Goal: Register for event/course

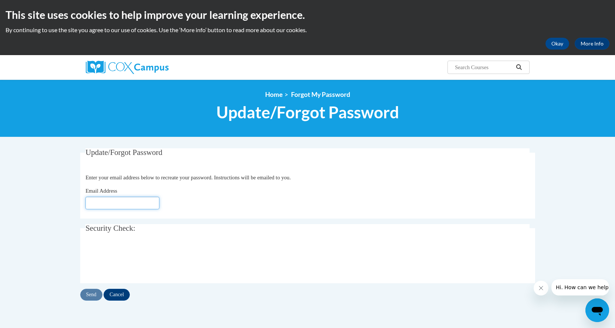
click at [95, 203] on input "Email Address" at bounding box center [122, 203] width 74 height 13
type input "[EMAIL_ADDRESS][DOMAIN_NAME]"
click at [89, 297] on input "Send" at bounding box center [91, 295] width 22 height 12
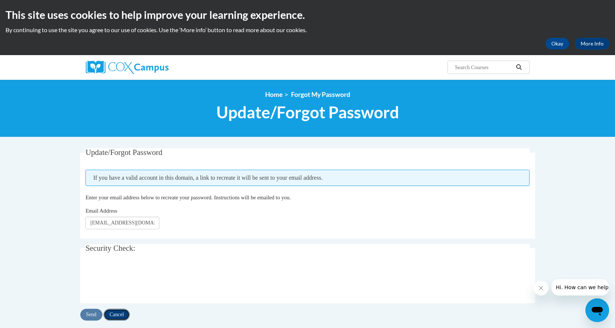
click at [116, 316] on input "Cancel" at bounding box center [117, 315] width 26 height 12
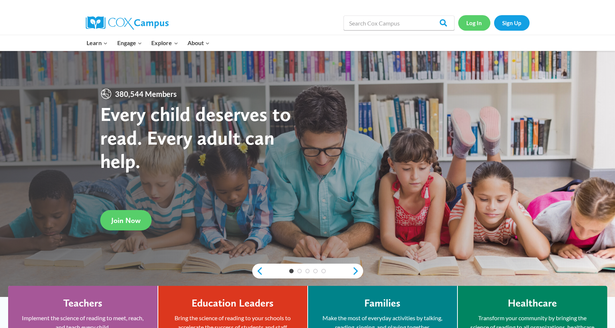
click at [462, 21] on link "Log In" at bounding box center [474, 22] width 32 height 15
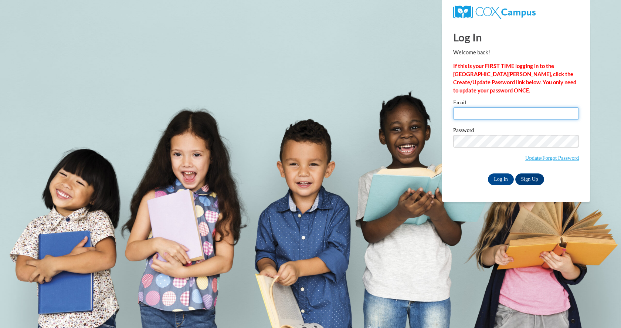
click at [471, 114] on input "Email" at bounding box center [516, 113] width 126 height 13
type input "[EMAIL_ADDRESS][DOMAIN_NAME]"
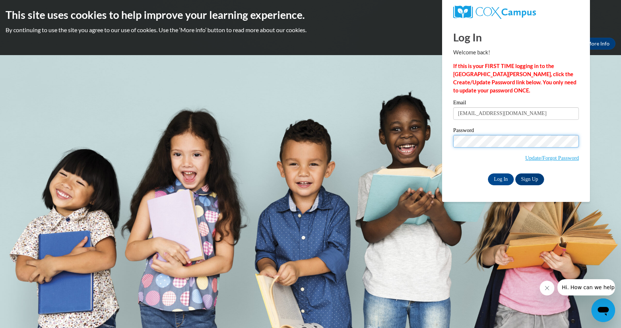
click at [424, 149] on body "This site uses cookies to help improve your learning experience. By continuing …" at bounding box center [310, 164] width 621 height 328
click at [500, 180] on input "Log In" at bounding box center [501, 179] width 26 height 12
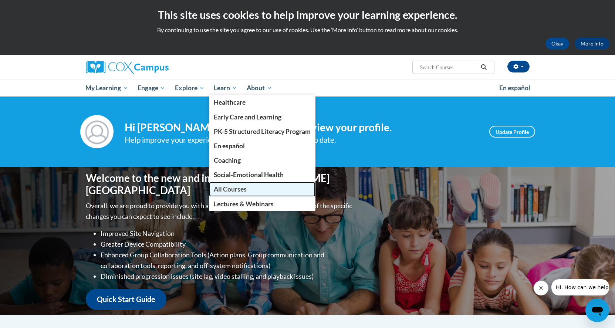
click at [223, 188] on span "All Courses" at bounding box center [230, 189] width 33 height 8
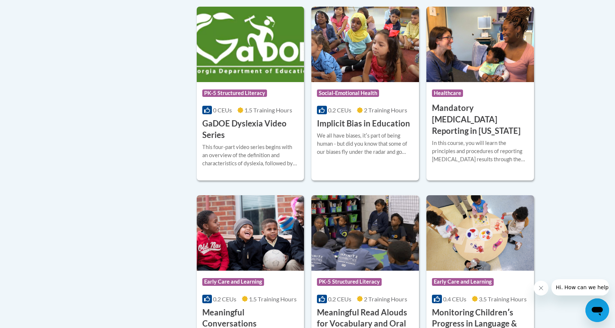
scroll to position [1035, 0]
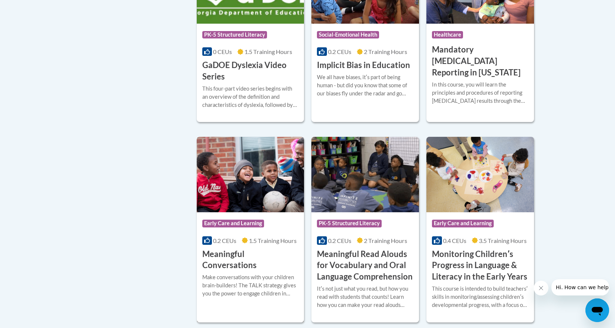
click at [235, 269] on h3 "Meaningful Conversations" at bounding box center [250, 259] width 97 height 23
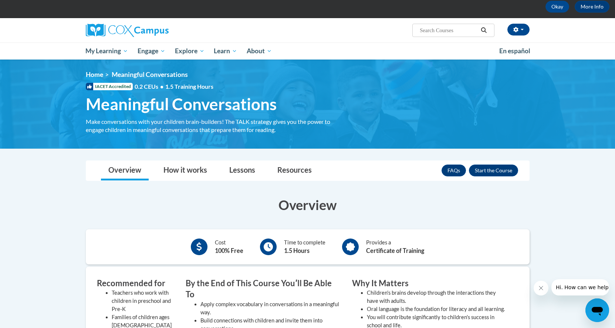
scroll to position [33, 0]
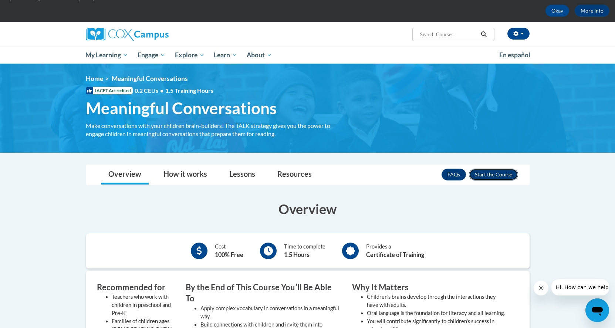
click at [491, 176] on button "Enroll" at bounding box center [493, 175] width 49 height 12
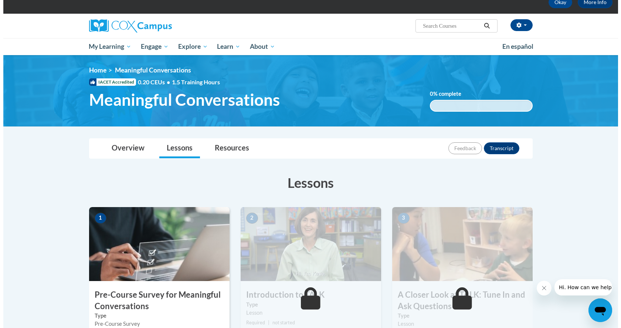
scroll to position [104, 0]
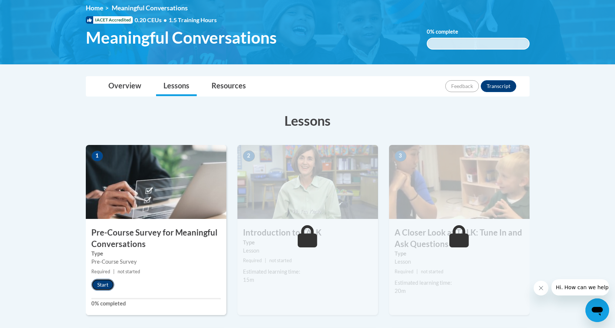
click at [101, 286] on button "Start" at bounding box center [102, 285] width 23 height 12
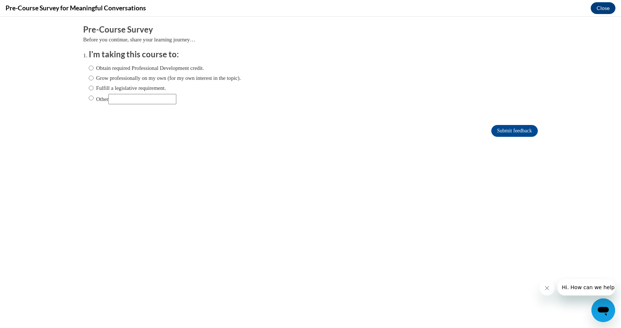
scroll to position [0, 0]
click at [89, 70] on input "Obtain required Professional Development credit." at bounding box center [91, 68] width 5 height 8
radio input "true"
click at [507, 129] on input "Submit feedback" at bounding box center [514, 131] width 47 height 12
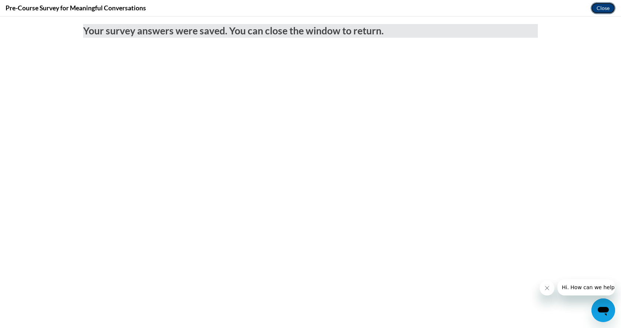
click at [600, 5] on button "Close" at bounding box center [603, 8] width 25 height 12
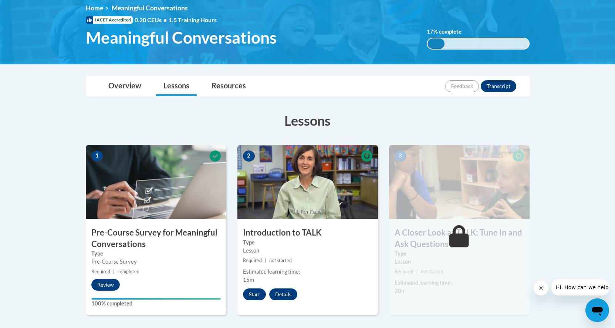
drag, startPoint x: 542, startPoint y: 289, endPoint x: 1062, endPoint y: 579, distance: 594.8
click at [542, 289] on icon "Close message from company" at bounding box center [541, 288] width 6 height 6
click at [258, 294] on button "Start" at bounding box center [254, 294] width 23 height 12
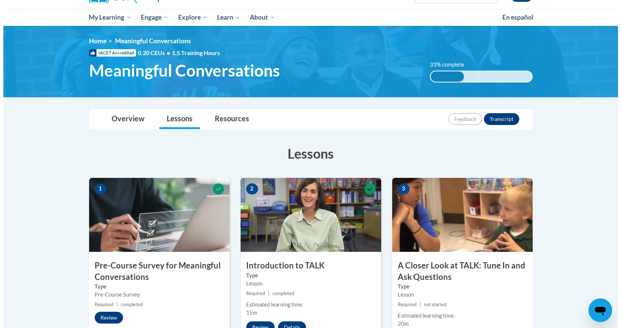
scroll to position [138, 0]
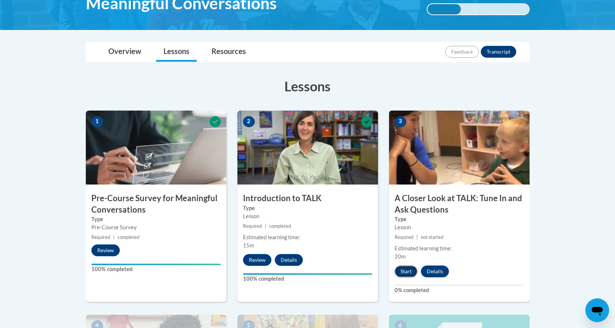
click at [403, 271] on button "Start" at bounding box center [406, 271] width 23 height 12
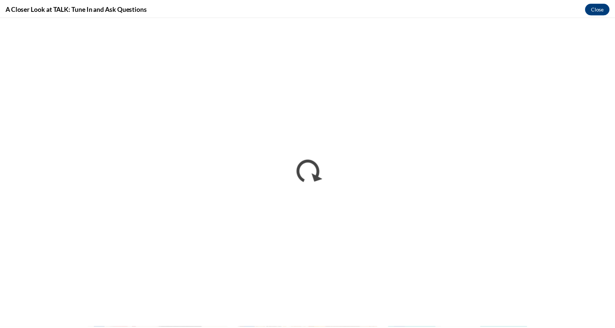
scroll to position [0, 0]
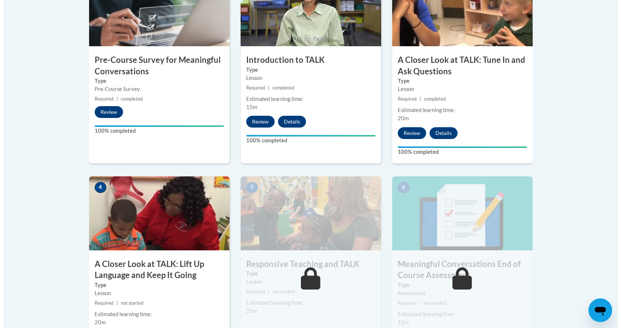
scroll to position [414, 0]
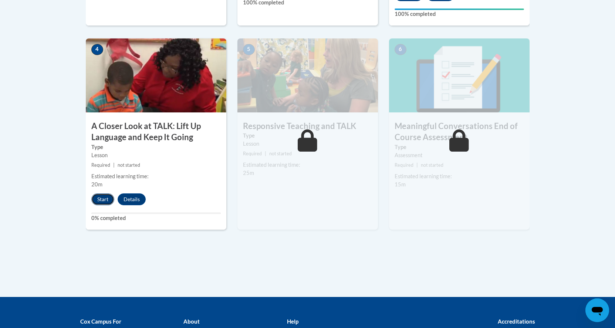
click at [101, 200] on button "Start" at bounding box center [102, 199] width 23 height 12
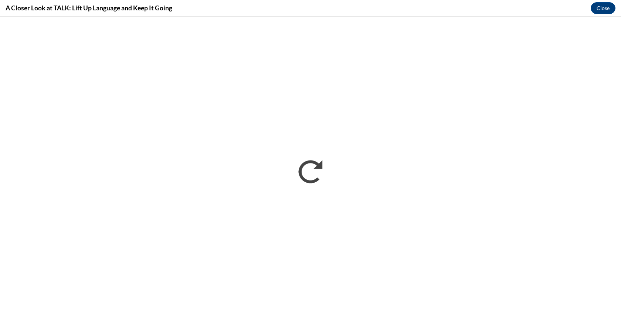
scroll to position [0, 0]
